Goal: Information Seeking & Learning: Find specific fact

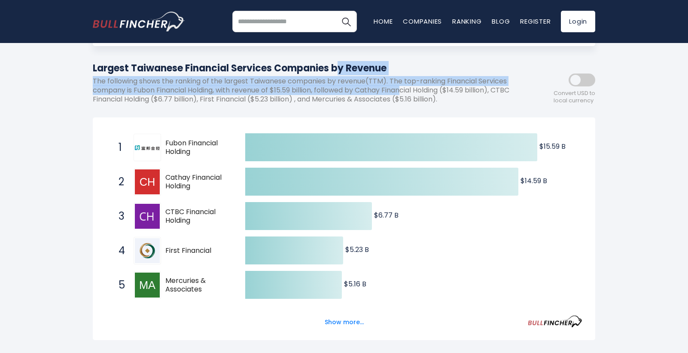
drag, startPoint x: 217, startPoint y: 73, endPoint x: 454, endPoint y: 103, distance: 238.9
click at [448, 100] on div "Largest Taiwanese Financial Services Companies by Revenue The following shows t…" at bounding box center [305, 85] width 425 height 49
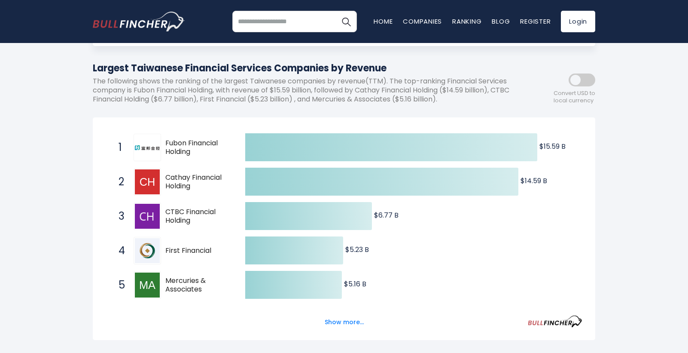
click at [454, 103] on p "The following shows the ranking of the largest Taiwanese companies by revenue(T…" at bounding box center [305, 90] width 425 height 27
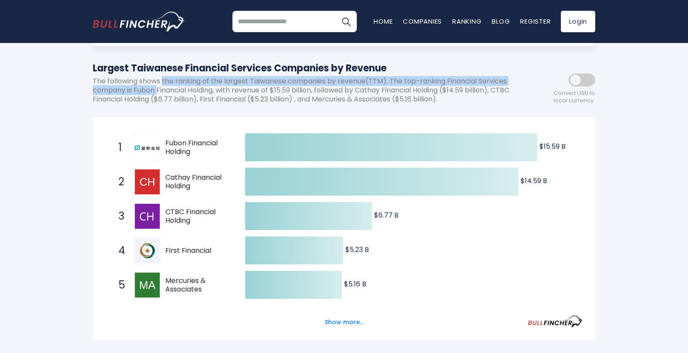
drag, startPoint x: 157, startPoint y: 92, endPoint x: 189, endPoint y: 97, distance: 32.1
click at [183, 96] on p "The following shows the ranking of the largest Taiwanese companies by revenue(T…" at bounding box center [305, 90] width 425 height 27
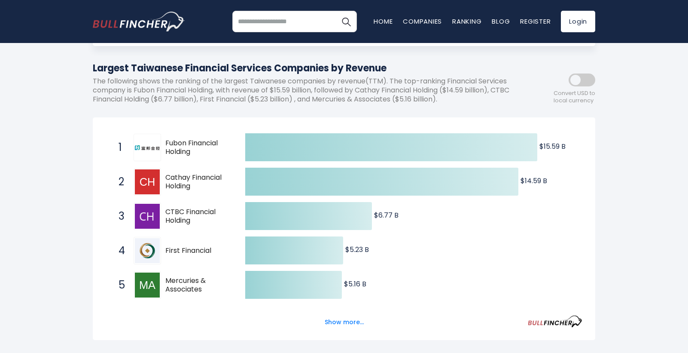
click at [294, 97] on p "The following shows the ranking of the largest Taiwanese companies by revenue(T…" at bounding box center [305, 90] width 425 height 27
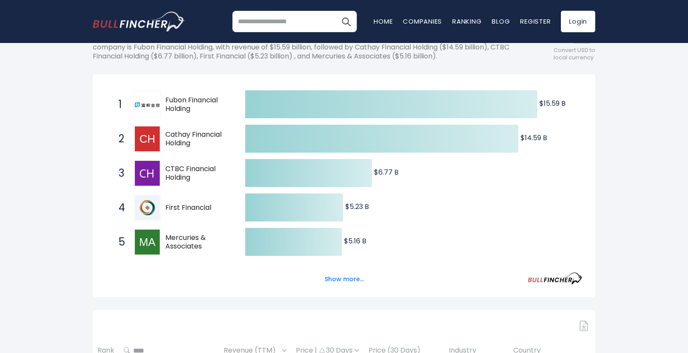
scroll to position [43, 0]
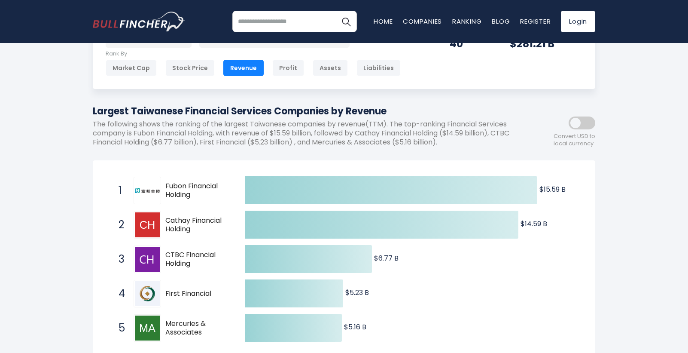
drag, startPoint x: 178, startPoint y: 130, endPoint x: 361, endPoint y: 142, distance: 183.3
click at [286, 140] on p "The following shows the ranking of the largest Taiwanese companies by revenue(T…" at bounding box center [305, 133] width 425 height 27
click at [364, 142] on p "The following shows the ranking of the largest Taiwanese companies by revenue(T…" at bounding box center [305, 133] width 425 height 27
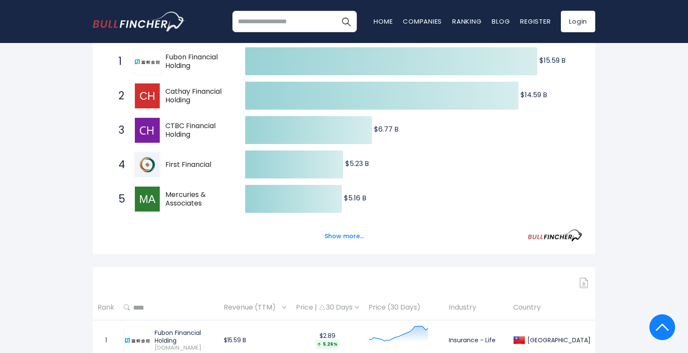
scroll to position [0, 0]
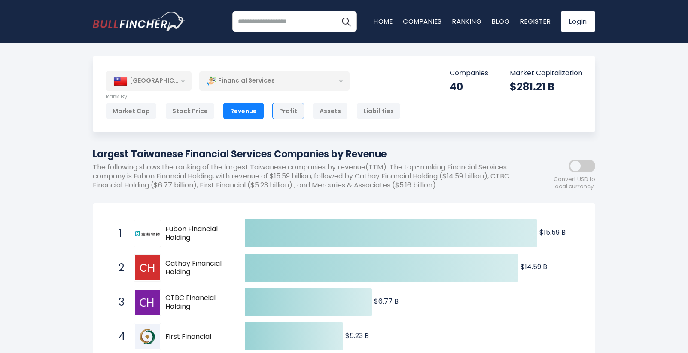
click at [297, 115] on div "Profit" at bounding box center [288, 111] width 32 height 16
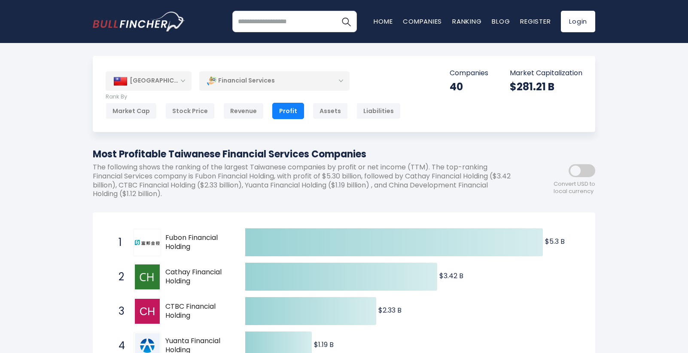
click at [333, 170] on p "The following shows the ranking of the largest Taiwanese companies by profit or…" at bounding box center [305, 181] width 425 height 36
click at [212, 161] on div "Most Profitable Taiwanese Financial Services Companies The following shows the …" at bounding box center [305, 176] width 425 height 58
click at [314, 164] on p "The following shows the ranking of the largest Taiwanese companies by profit or…" at bounding box center [305, 181] width 425 height 36
click at [318, 116] on div "Assets" at bounding box center [330, 111] width 35 height 16
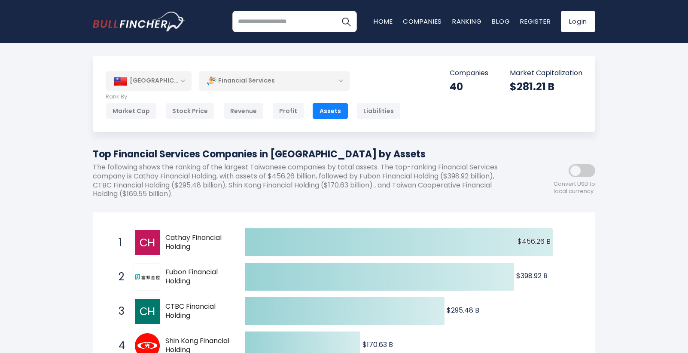
scroll to position [43, 0]
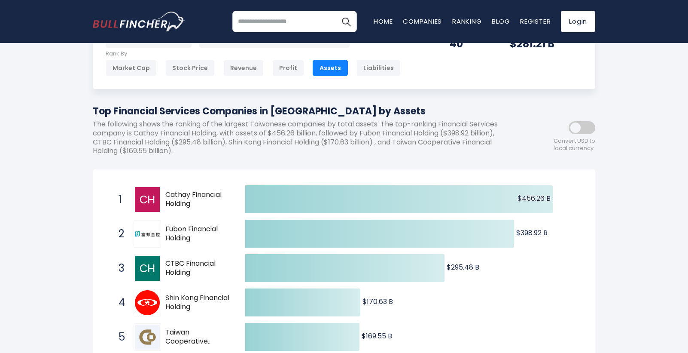
click at [223, 119] on div "Top Financial Services Companies in Taiwan by Assets The following shows the ra…" at bounding box center [305, 133] width 425 height 58
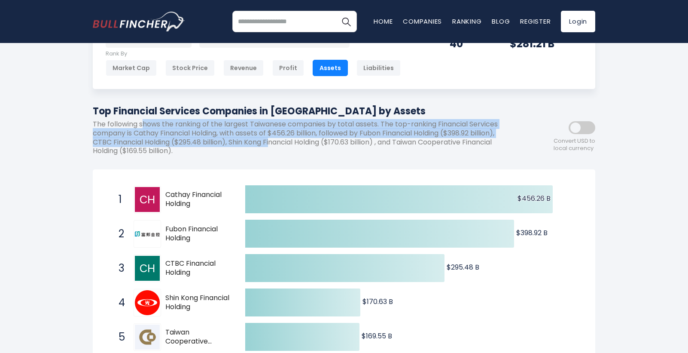
drag, startPoint x: 144, startPoint y: 125, endPoint x: 274, endPoint y: 140, distance: 131.3
click at [274, 140] on p "The following shows the ranking of the largest Taiwanese companies by total ass…" at bounding box center [305, 138] width 425 height 36
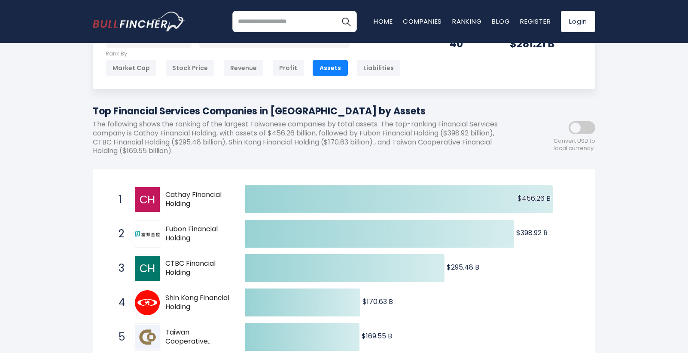
scroll to position [0, 0]
